Goal: Task Accomplishment & Management: Use online tool/utility

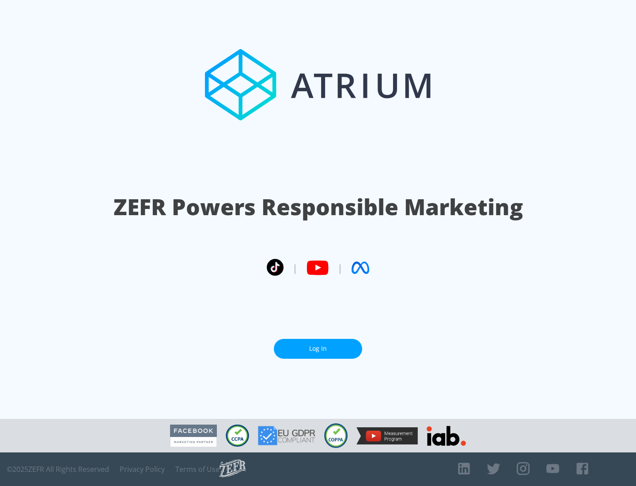
click at [318, 349] on link "Log In" at bounding box center [318, 349] width 88 height 20
